Goal: Transaction & Acquisition: Obtain resource

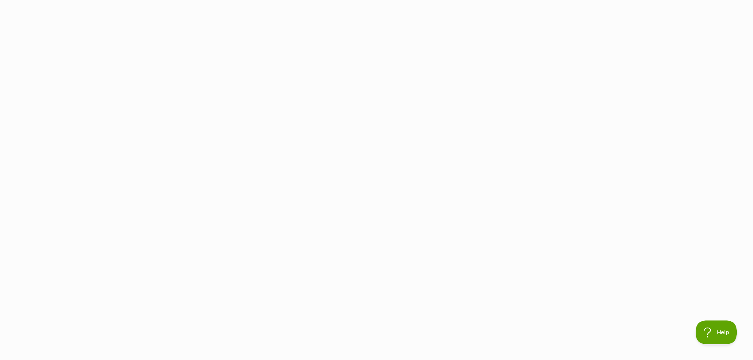
drag, startPoint x: 143, startPoint y: 279, endPoint x: 81, endPoint y: 282, distance: 62.9
type input "[PERSON_NAME]"
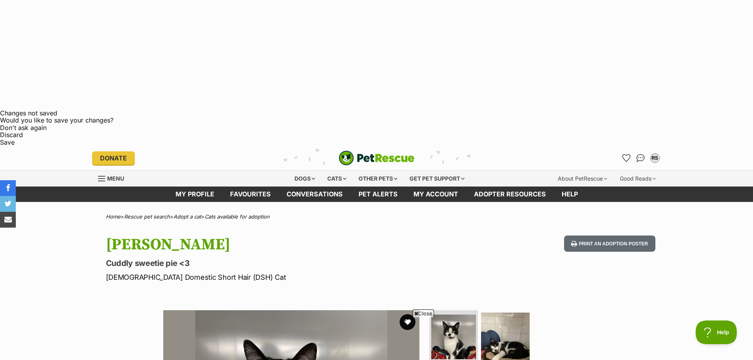
scroll to position [158, 0]
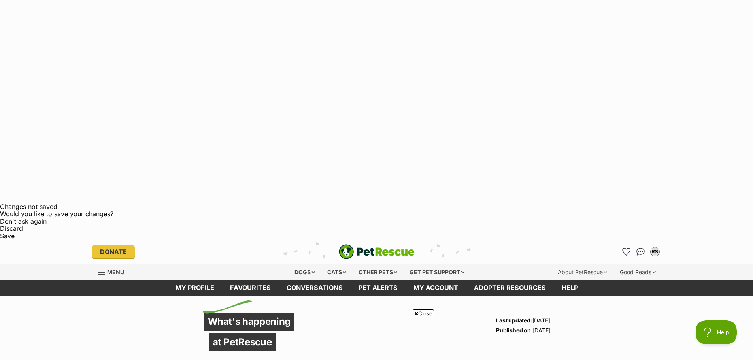
scroll to position [158, 0]
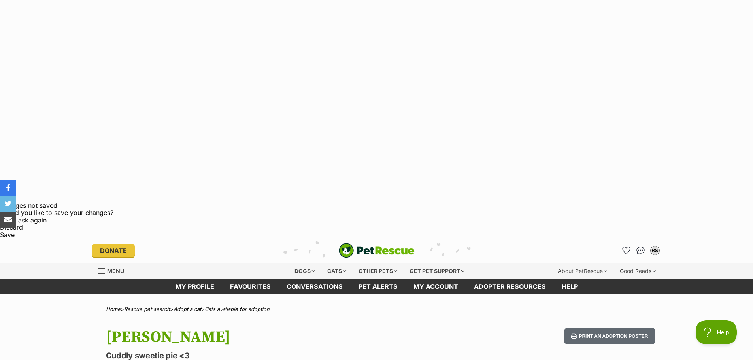
drag, startPoint x: 175, startPoint y: 140, endPoint x: 269, endPoint y: 163, distance: 97.2
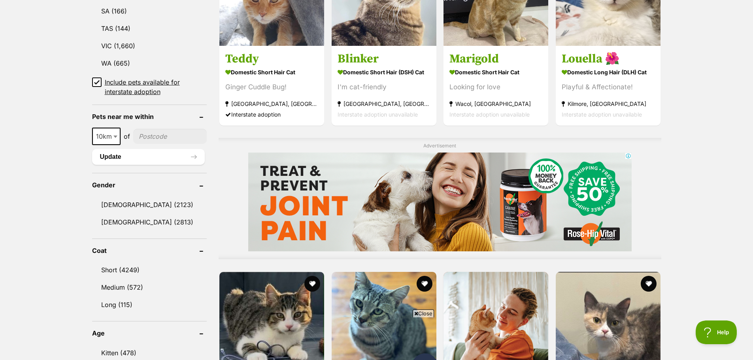
scroll to position [830, 0]
